Goal: Navigation & Orientation: Find specific page/section

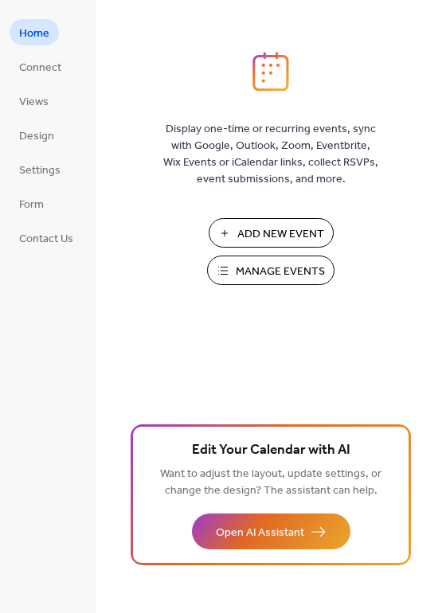
click at [41, 68] on span "Connect" at bounding box center [40, 68] width 42 height 17
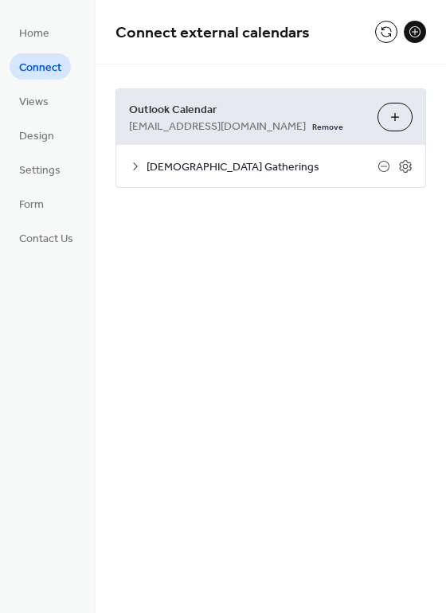
click at [44, 106] on span "Views" at bounding box center [33, 102] width 29 height 17
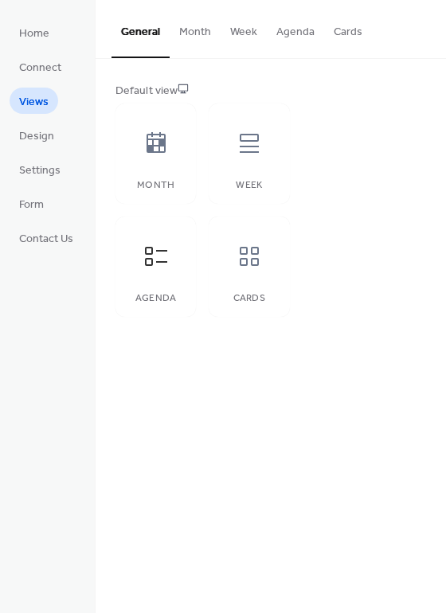
click at [44, 145] on span "Design" at bounding box center [36, 136] width 35 height 17
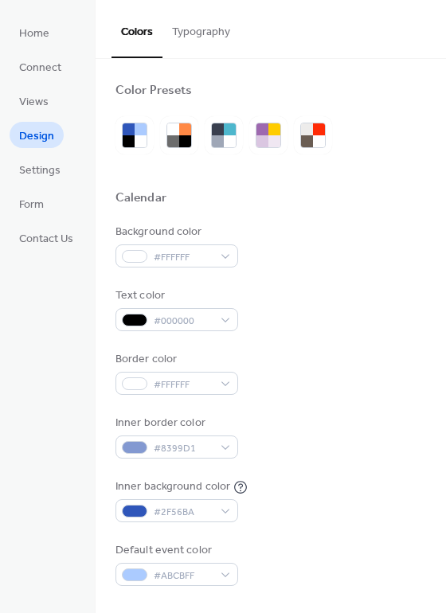
click at [40, 168] on span "Settings" at bounding box center [39, 170] width 41 height 17
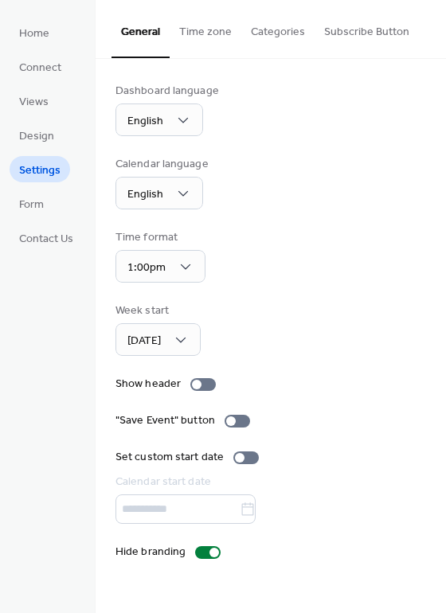
click at [35, 209] on span "Form" at bounding box center [31, 205] width 25 height 17
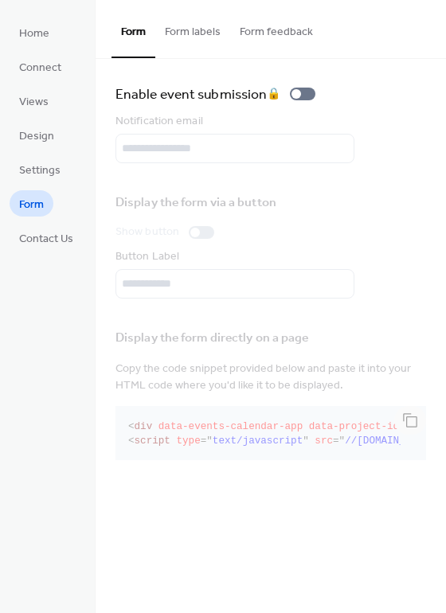
click at [33, 232] on span "Contact Us" at bounding box center [46, 239] width 54 height 17
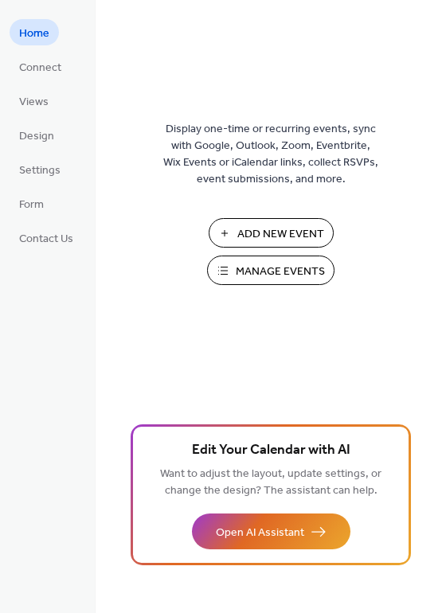
click at [26, 204] on span "Form" at bounding box center [31, 205] width 25 height 17
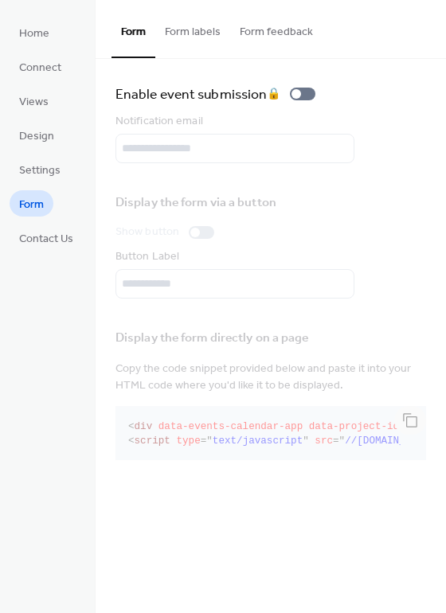
click at [43, 68] on span "Connect" at bounding box center [40, 68] width 42 height 17
